Goal: Task Accomplishment & Management: Complete application form

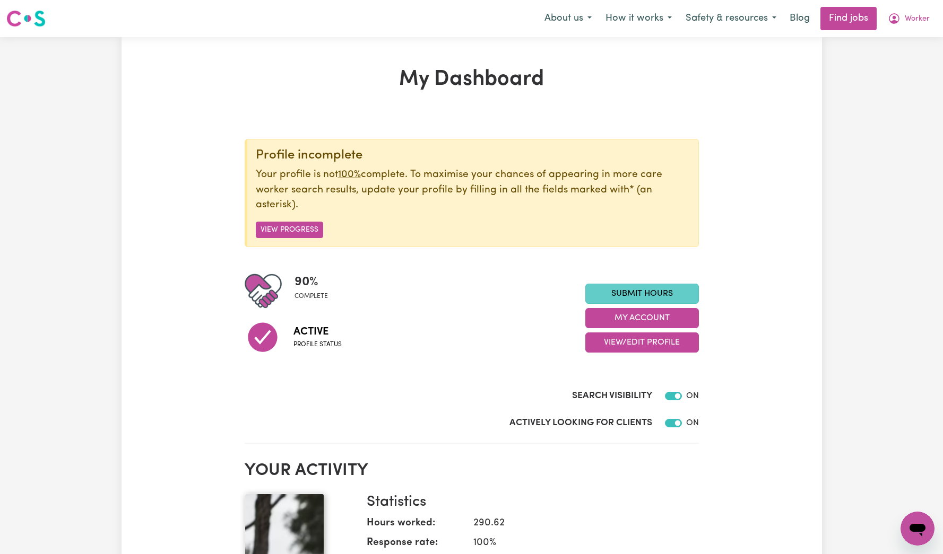
click at [624, 303] on link "Submit Hours" at bounding box center [642, 294] width 114 height 20
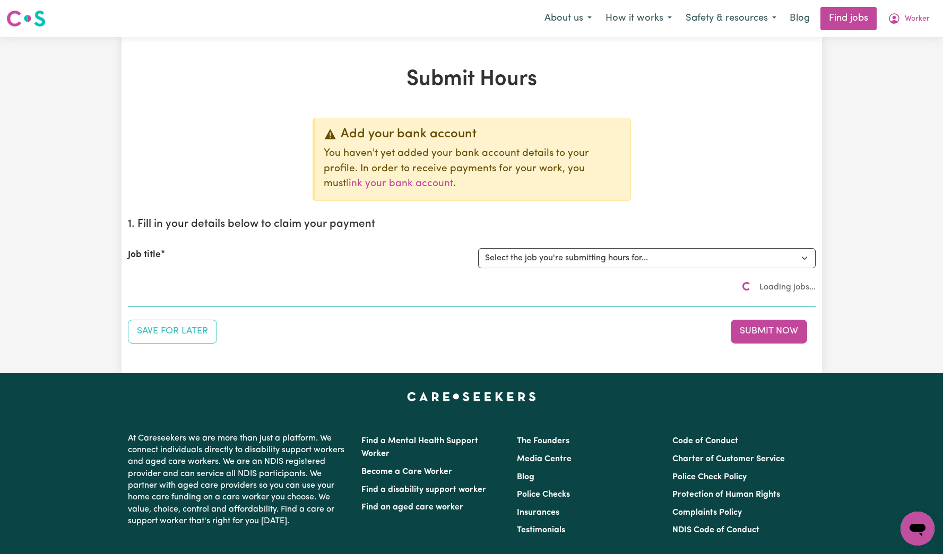
click at [615, 173] on p "You haven't yet added your bank account details to your profile. In order to re…" at bounding box center [473, 169] width 298 height 46
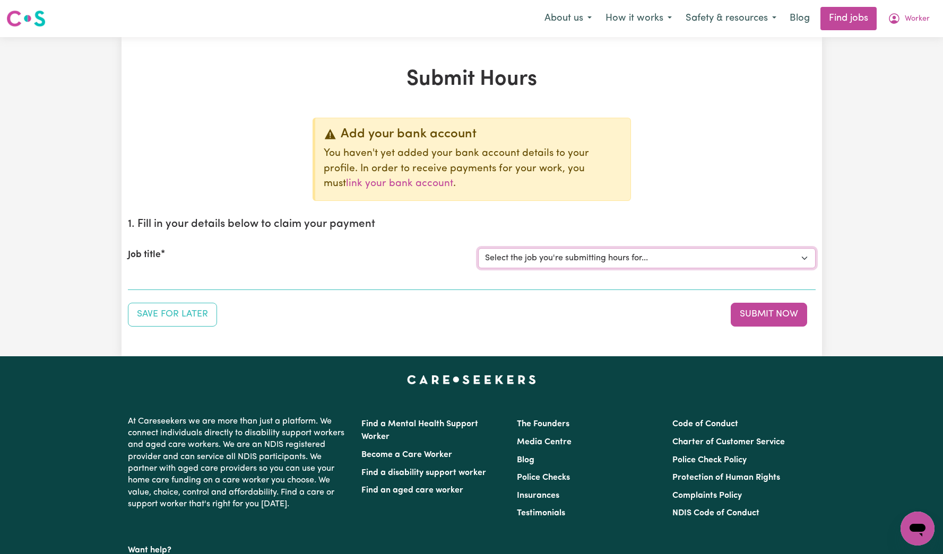
click at [595, 263] on select "Select the job you're submitting hours for... [Tumbi Umbi] Cleaner needed Tumbi…" at bounding box center [646, 258] width 337 height 20
select select "13066"
click at [478, 248] on select "Select the job you're submitting hours for... [Tumbi Umbi] Cleaner needed Tumbi…" at bounding box center [646, 258] width 337 height 20
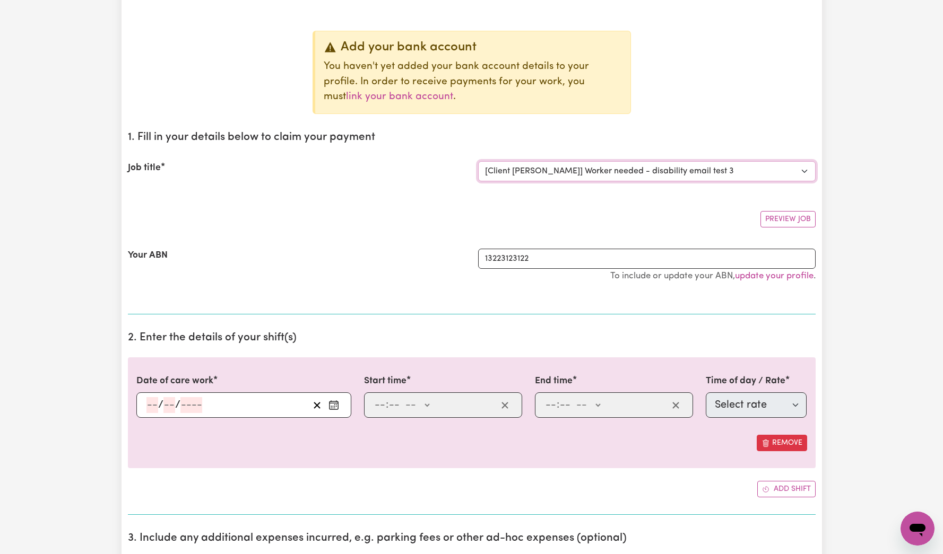
scroll to position [164, 0]
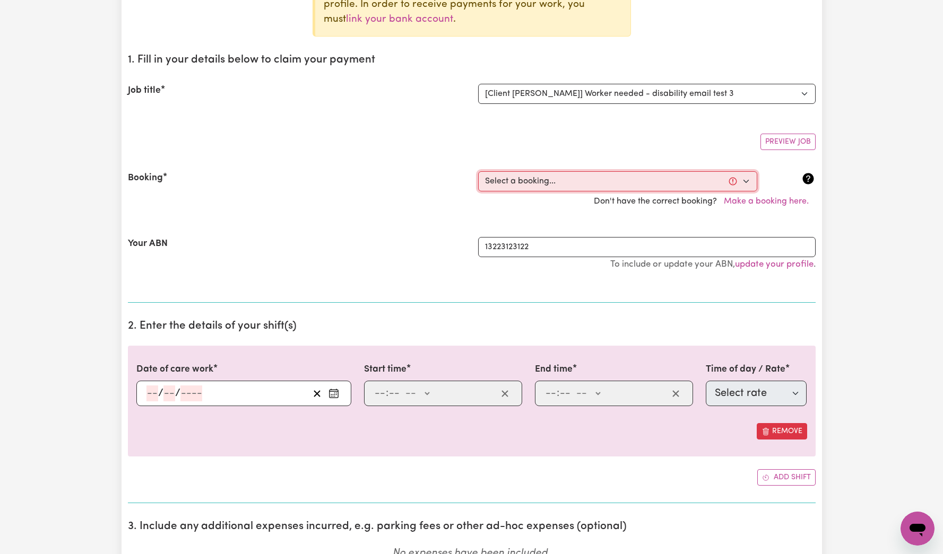
click at [538, 181] on select "Select a booking... [DATE] 09:33pm to 09:44pm (ONE-OFF)" at bounding box center [617, 181] width 279 height 20
select select "368120"
click at [478, 171] on select "Select a booking... [DATE] 09:33pm to 09:44pm (ONE-OFF)" at bounding box center [617, 181] width 279 height 20
type input "[DATE]"
type input "6"
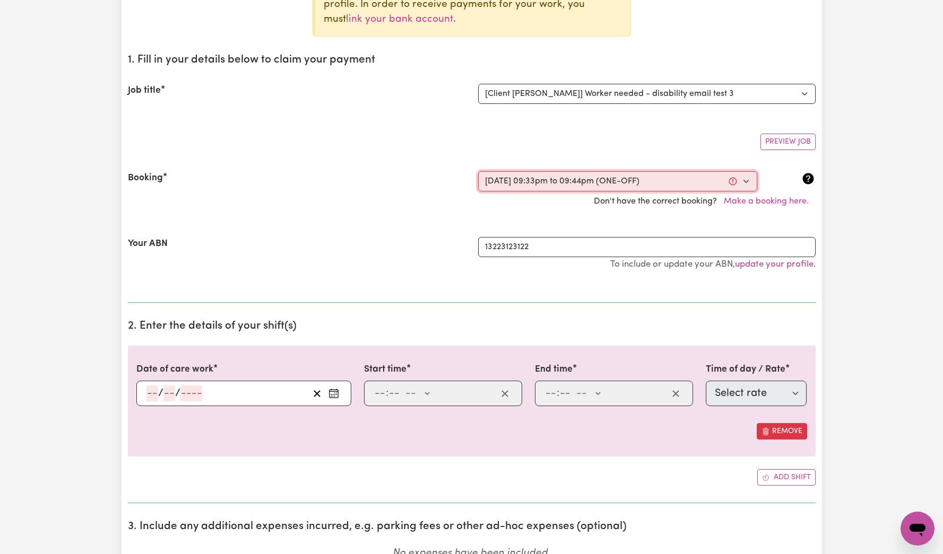
type input "10"
type input "2025"
type input "21:33"
type input "9"
type input "33"
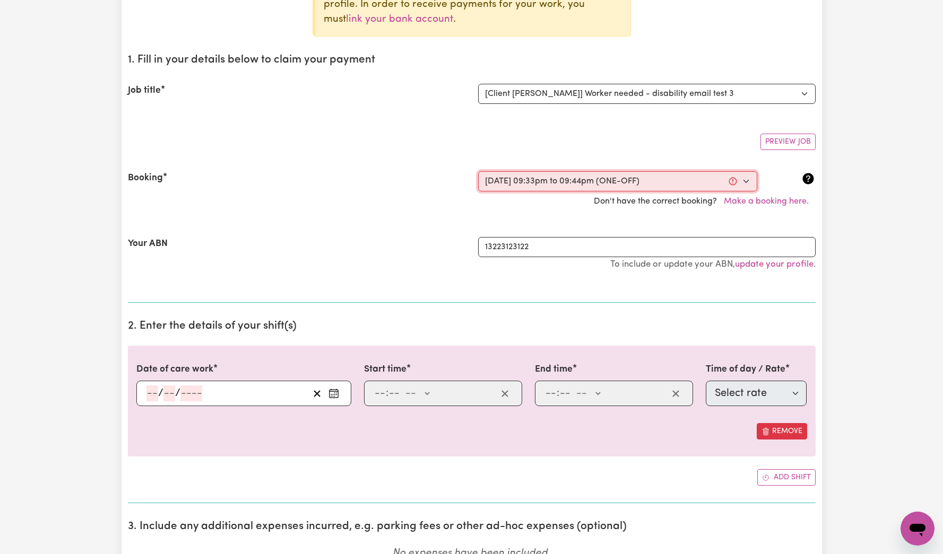
select select "pm"
type input "21:44"
type input "9"
type input "44"
select select "pm"
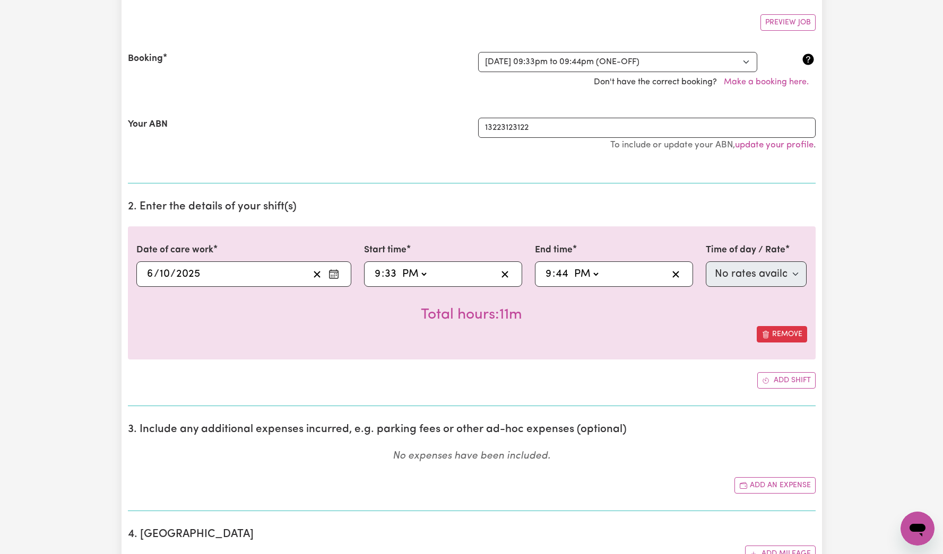
scroll to position [0, 0]
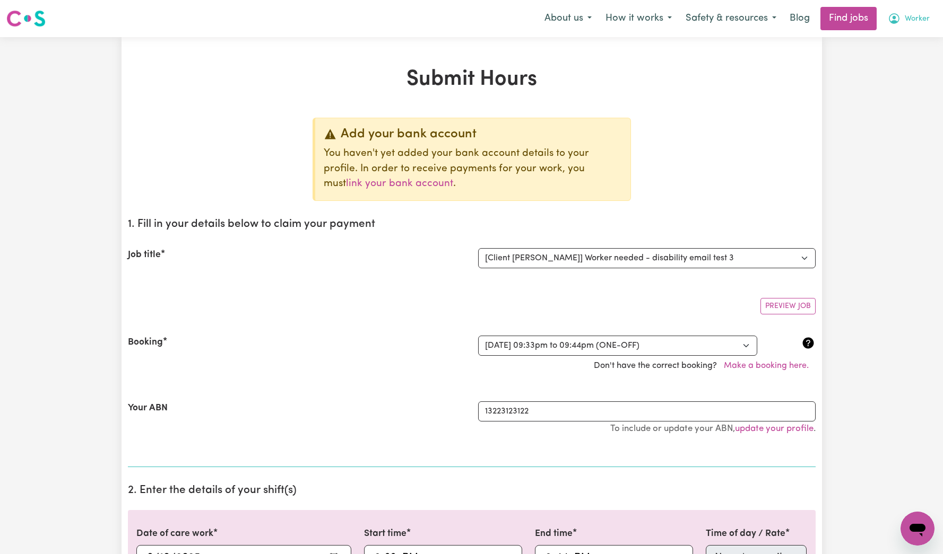
click at [909, 19] on span "Worker" at bounding box center [917, 19] width 25 height 12
click at [899, 45] on link "My Account" at bounding box center [894, 41] width 84 height 20
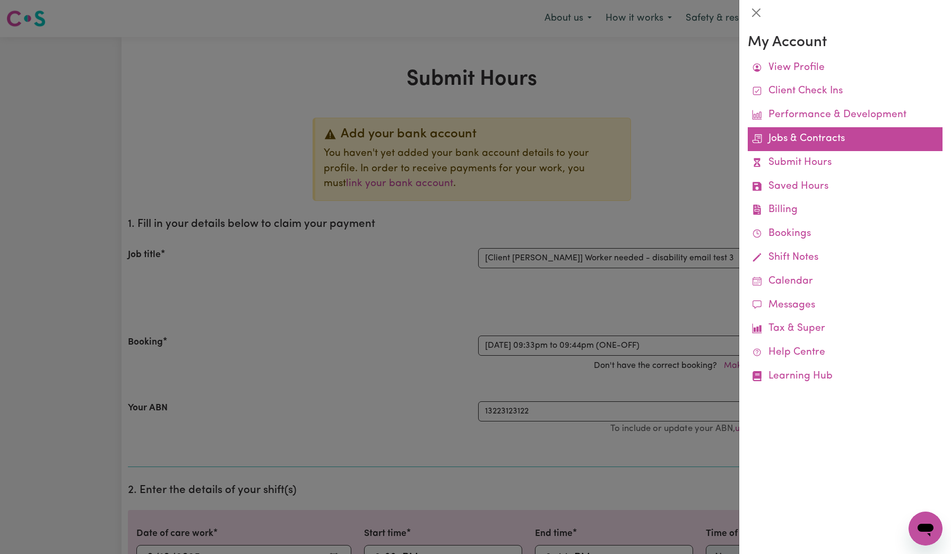
click at [835, 142] on link "Jobs & Contracts" at bounding box center [845, 139] width 195 height 24
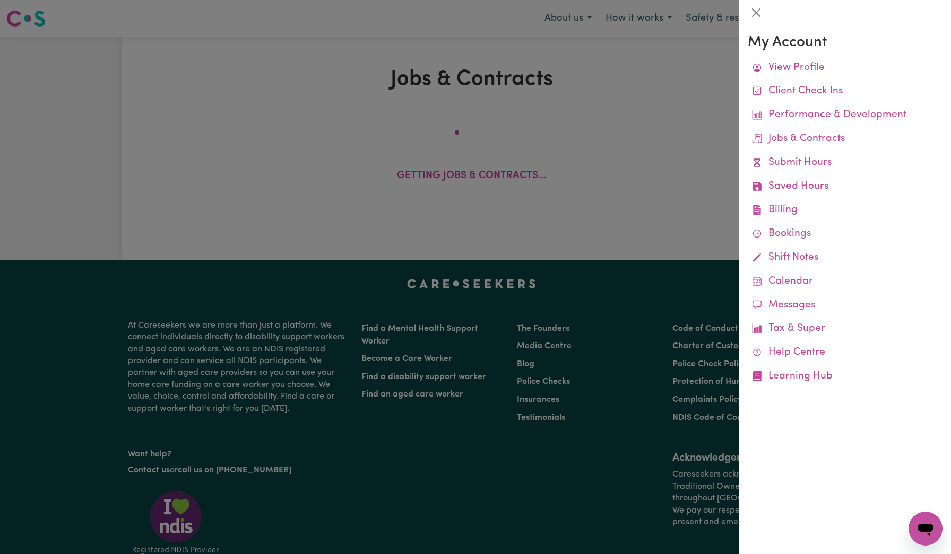
click at [600, 137] on div at bounding box center [475, 277] width 951 height 554
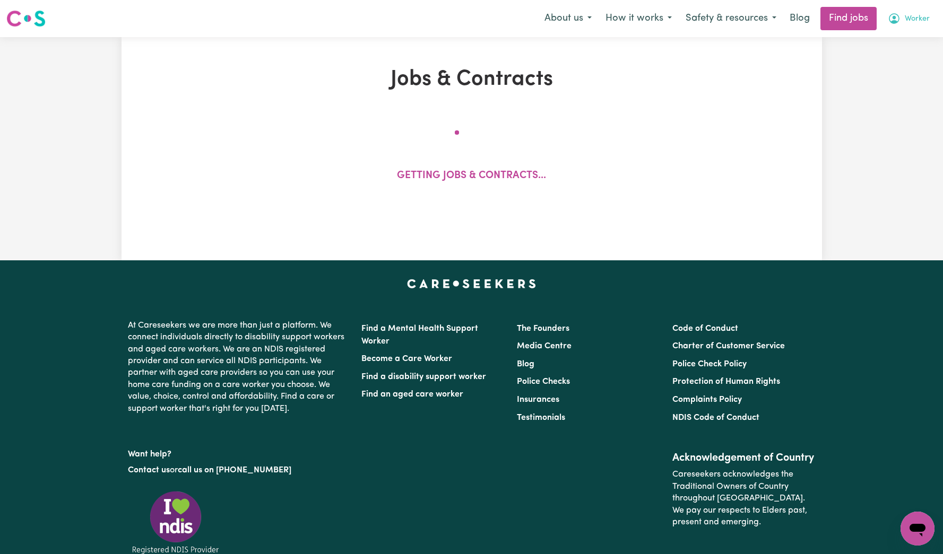
click at [925, 11] on button "Worker" at bounding box center [909, 18] width 56 height 22
click at [879, 85] on link "Logout" at bounding box center [894, 81] width 84 height 20
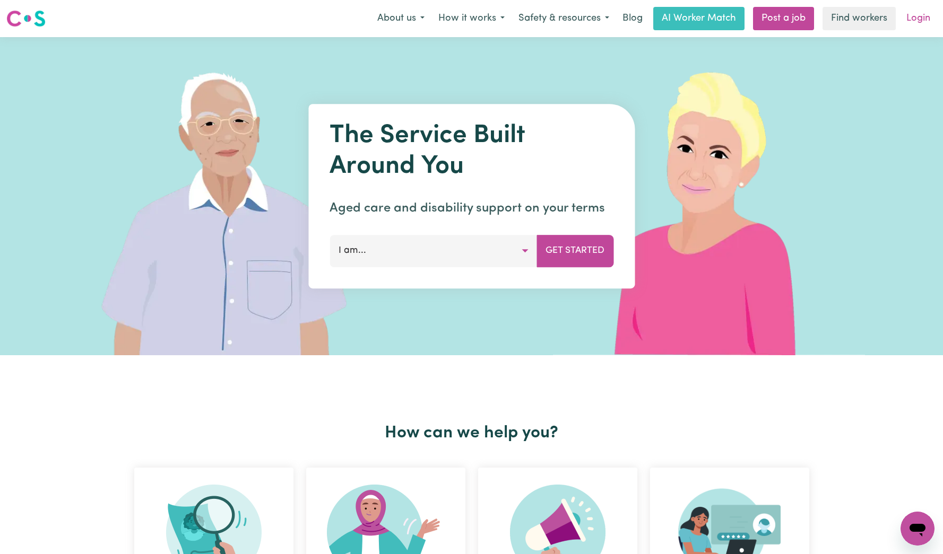
click at [910, 24] on link "Login" at bounding box center [918, 18] width 37 height 23
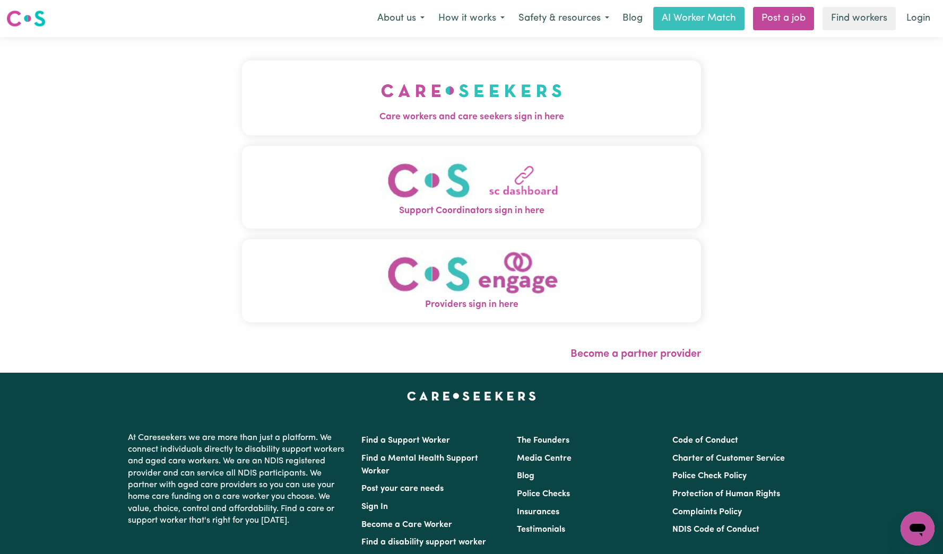
click at [450, 67] on button "Care workers and care seekers sign in here" at bounding box center [471, 97] width 459 height 74
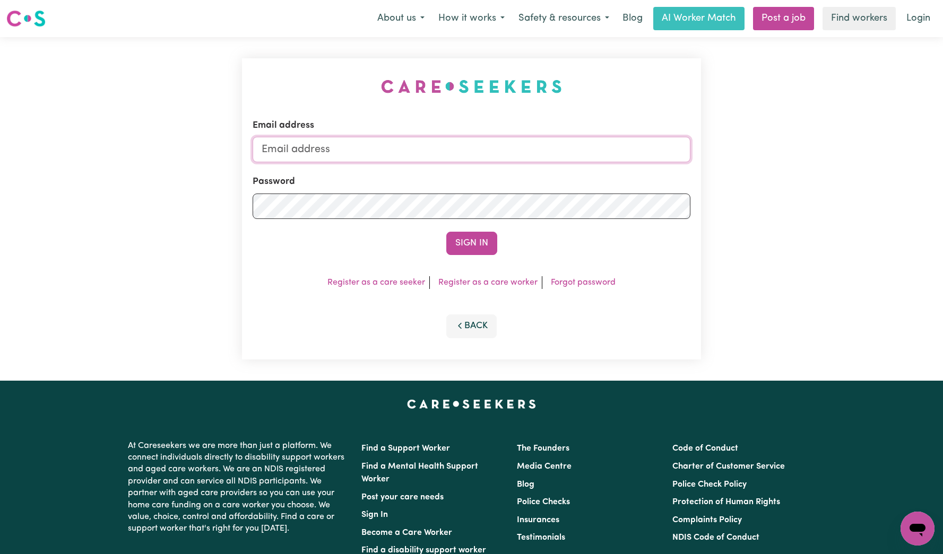
click at [481, 147] on input "Email address" at bounding box center [472, 149] width 438 height 25
type input "[EMAIL_ADDRESS][DOMAIN_NAME]"
click at [455, 238] on button "Sign In" at bounding box center [471, 243] width 51 height 23
